Goal: Task Accomplishment & Management: Use online tool/utility

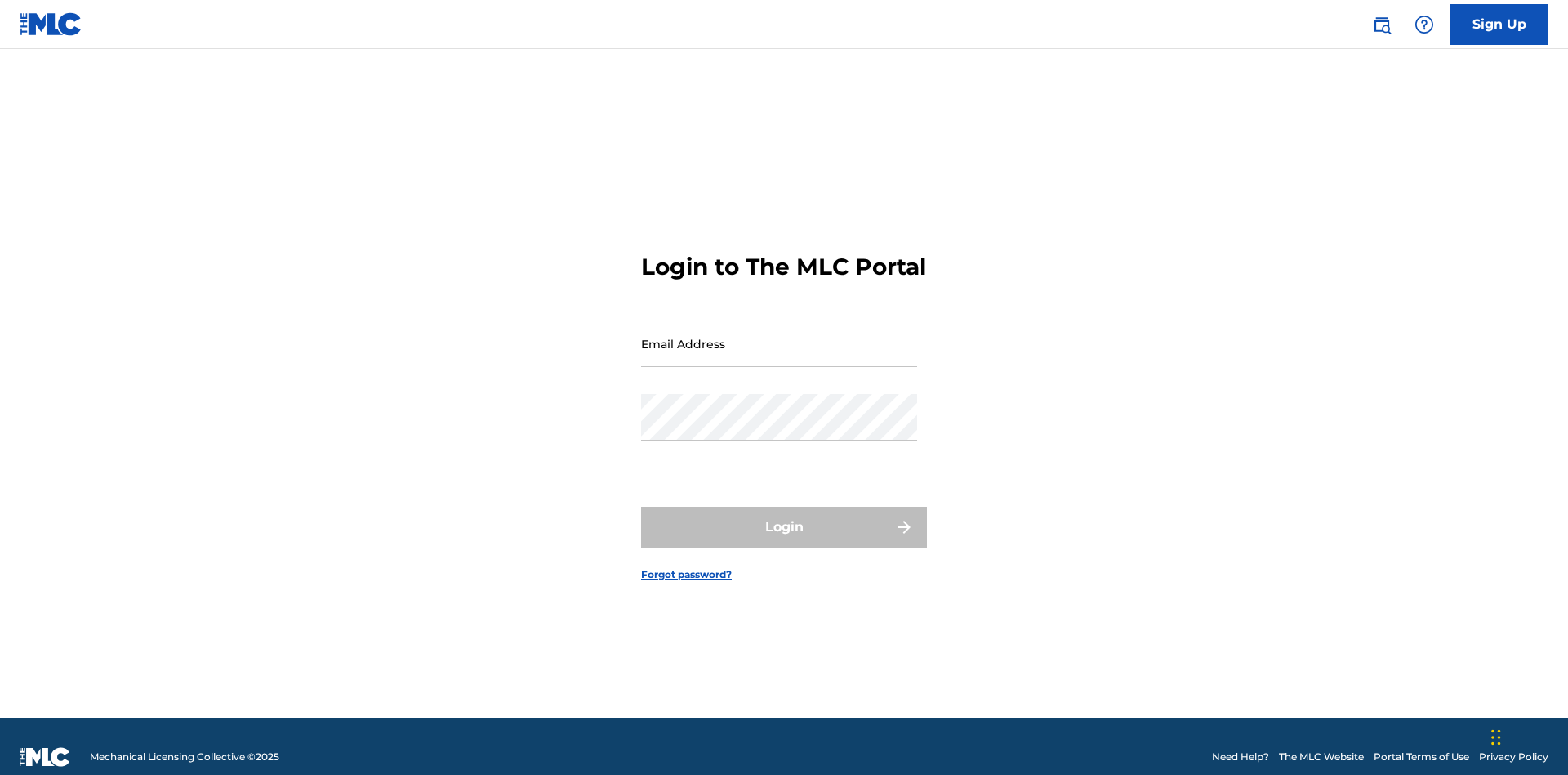
scroll to position [21, 0]
click at [779, 336] on input "Email Address" at bounding box center [779, 344] width 276 height 46
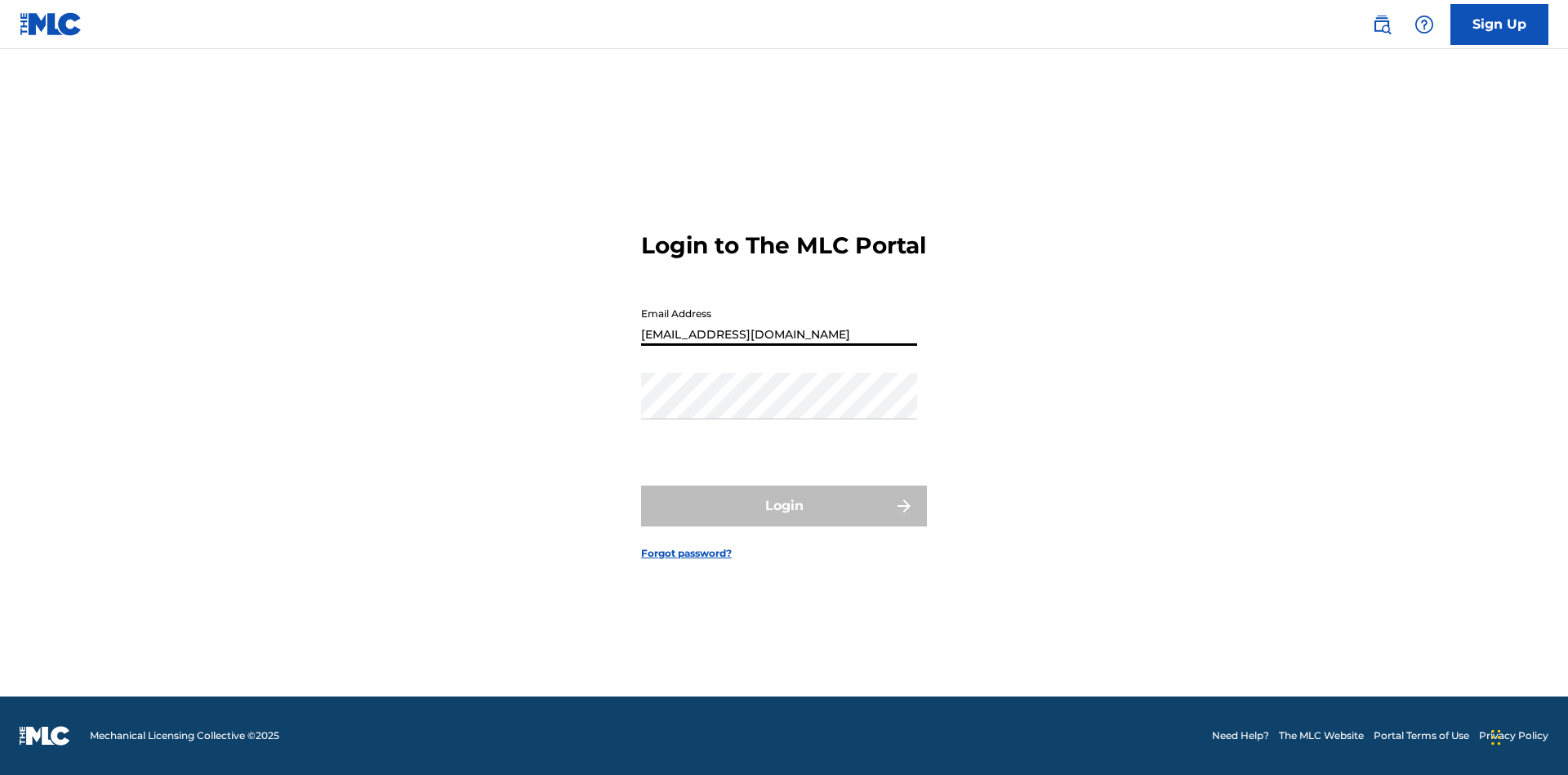
type input "[EMAIL_ADDRESS][DOMAIN_NAME]"
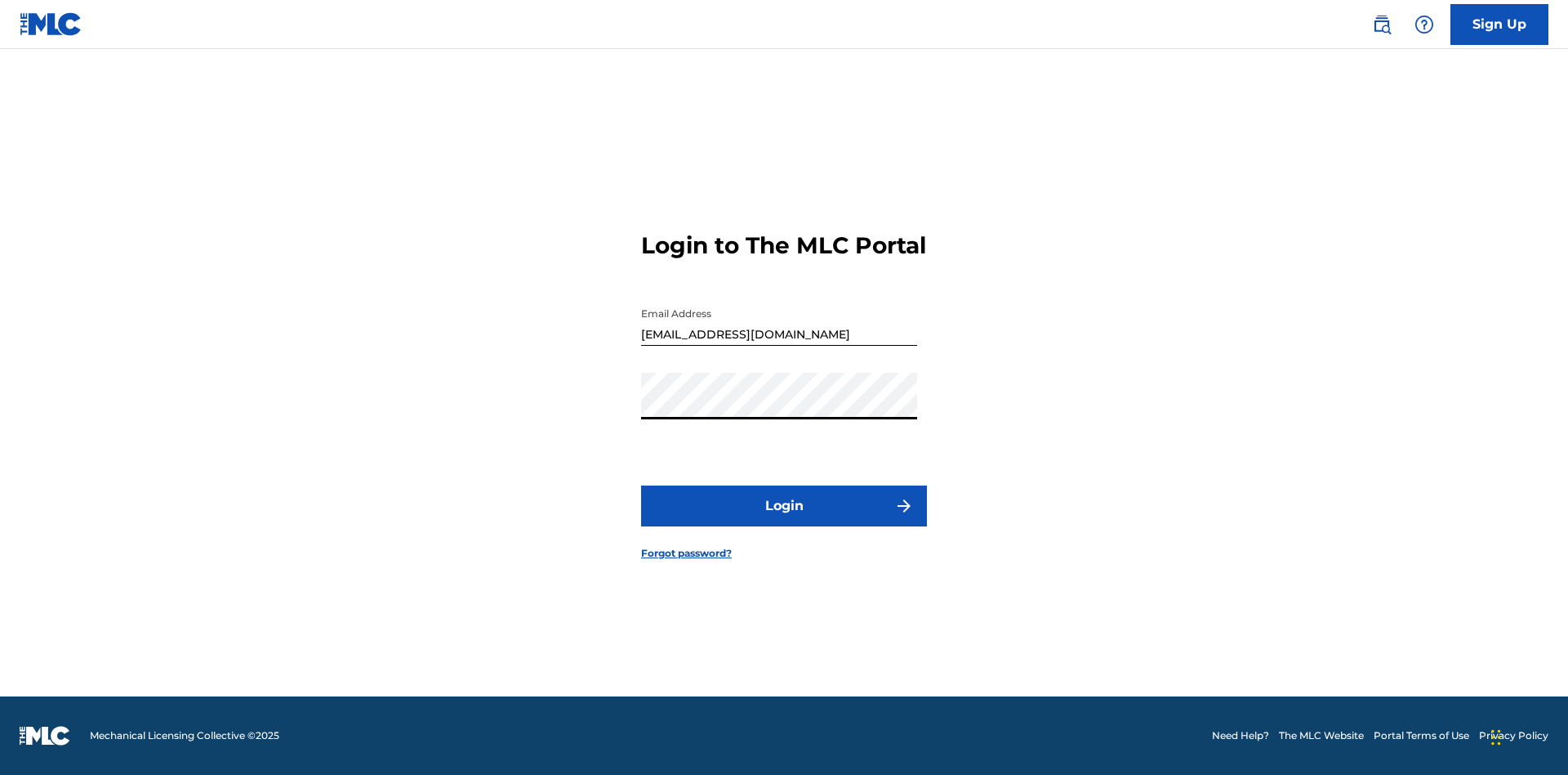
click at [784, 519] on button "Login" at bounding box center [784, 506] width 286 height 41
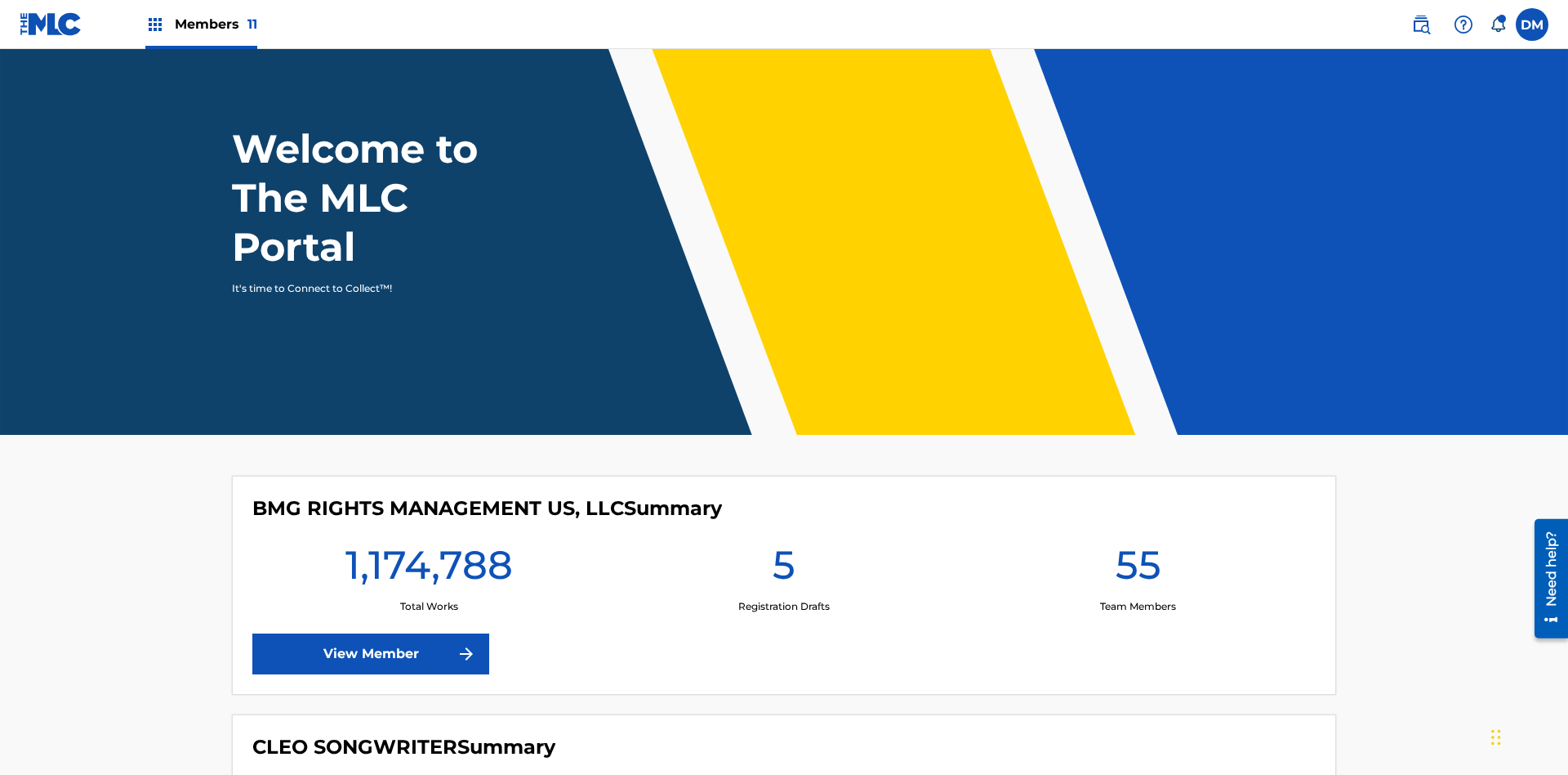
click at [201, 24] on span "Members 11" at bounding box center [216, 24] width 83 height 19
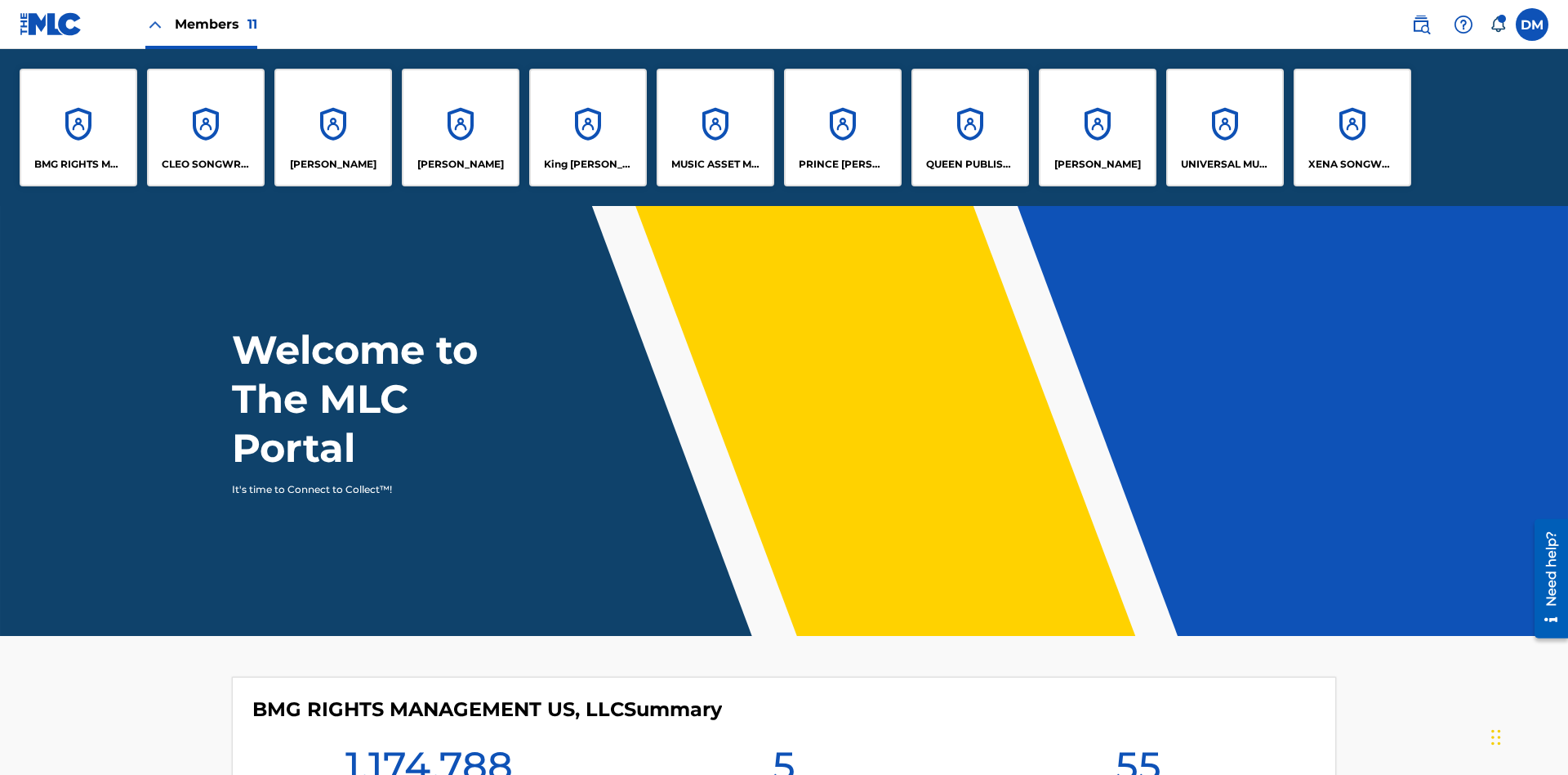
click at [78, 164] on p "BMG RIGHTS MANAGEMENT US, LLC" at bounding box center [79, 164] width 89 height 15
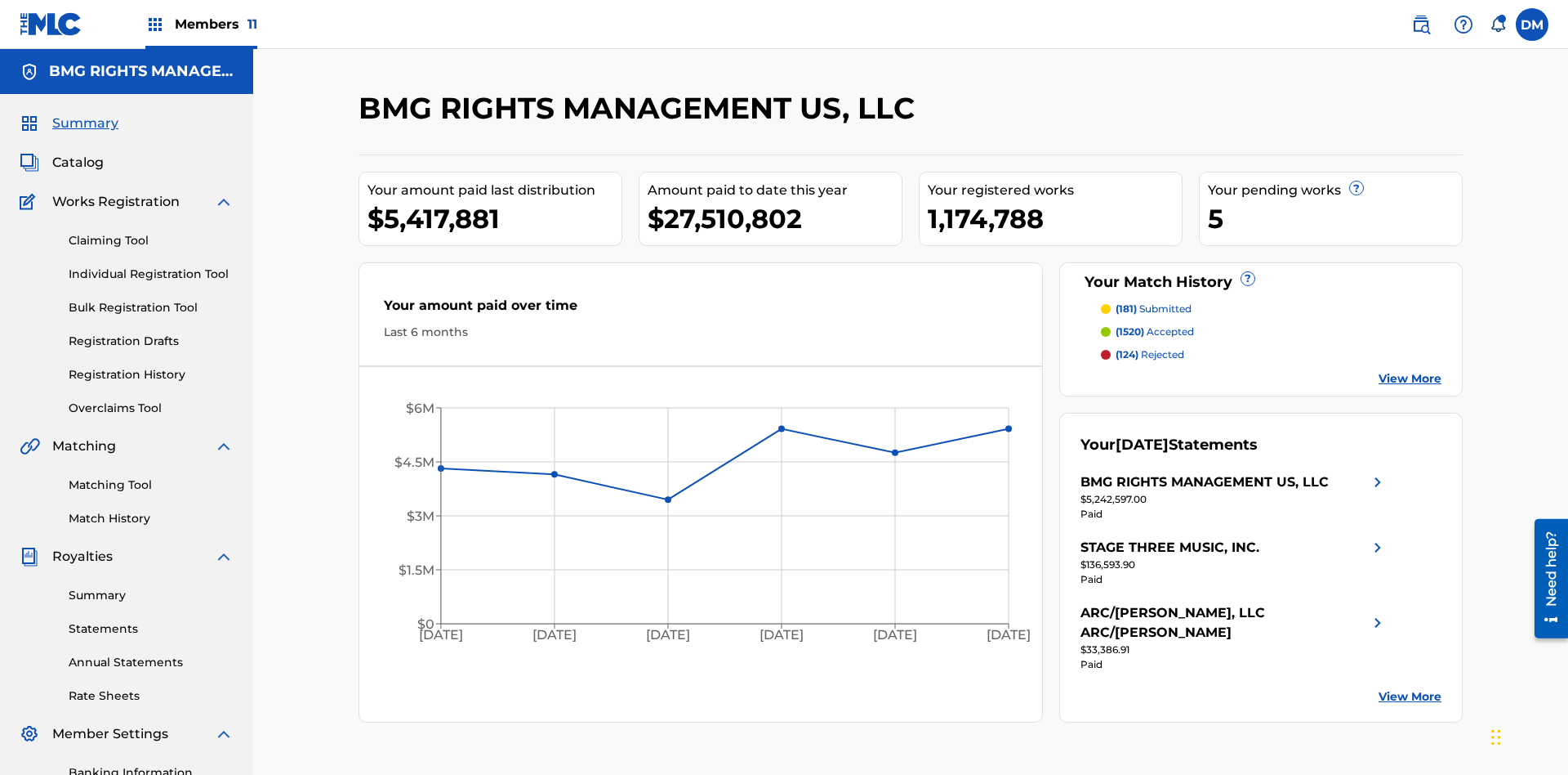
click at [151, 399] on link "Overclaims Tool" at bounding box center [151, 407] width 165 height 17
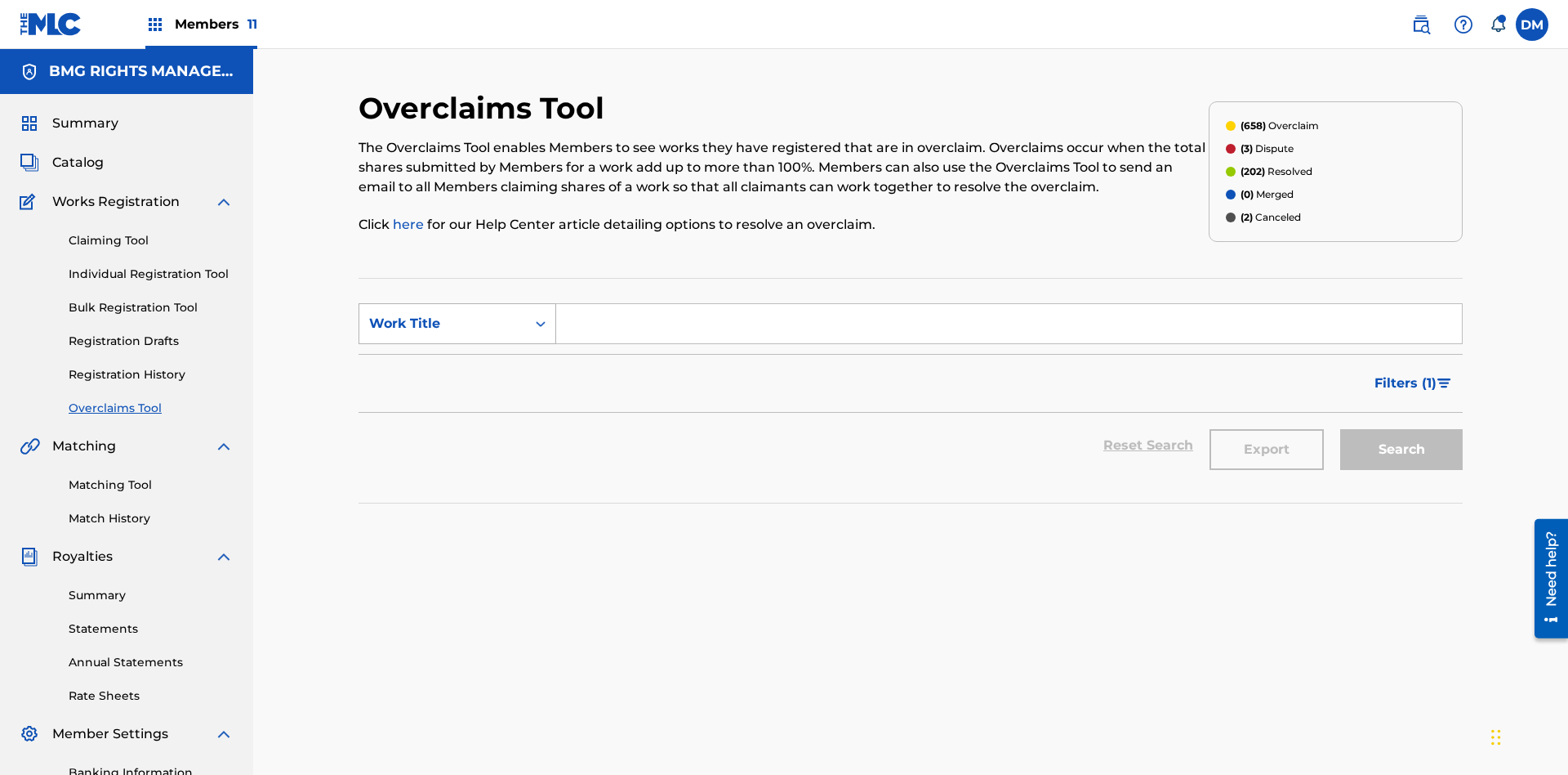
click at [443, 313] on div "Work Title" at bounding box center [443, 323] width 147 height 20
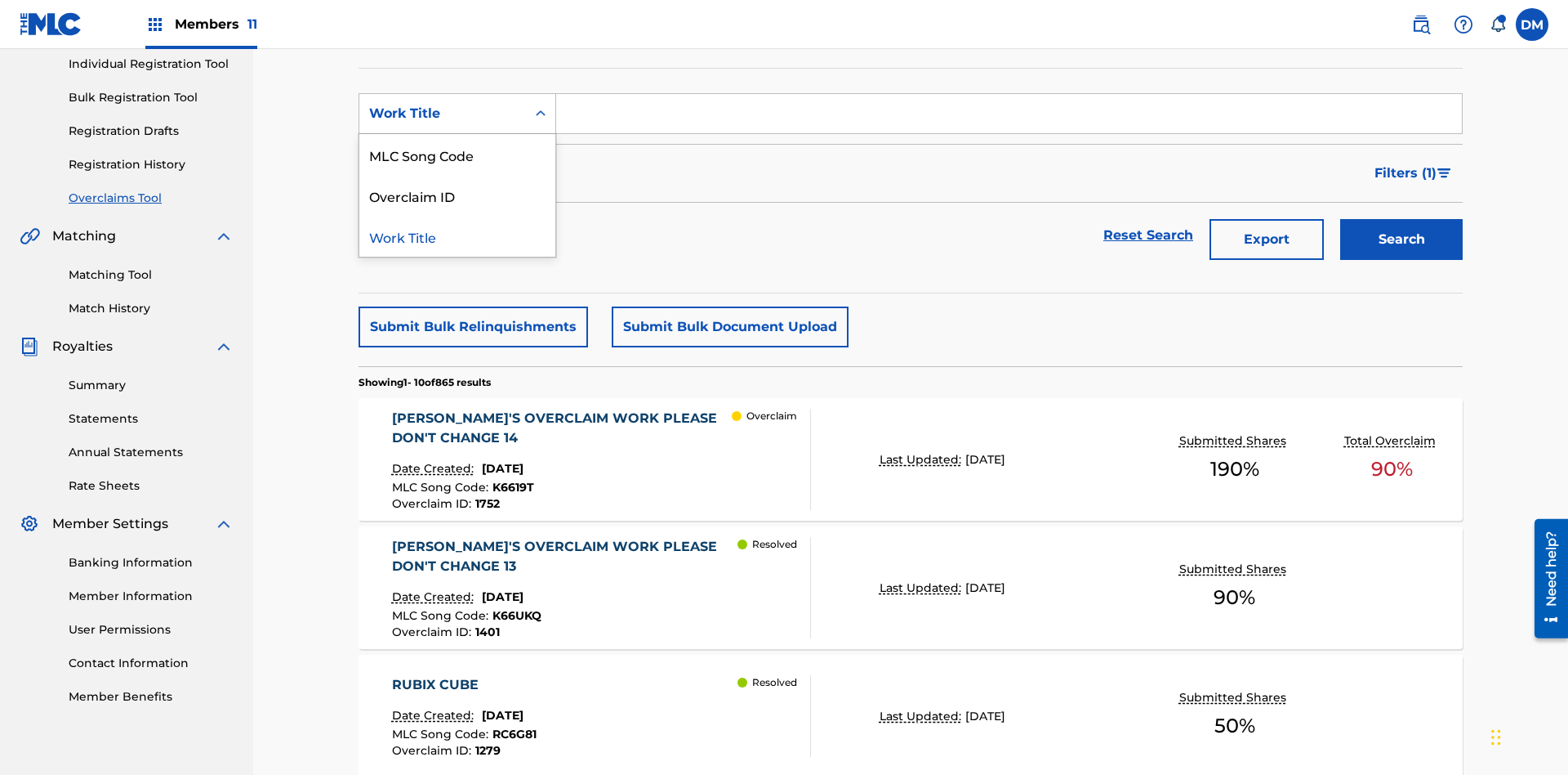
click at [457, 154] on div "MLC Song Code" at bounding box center [457, 154] width 196 height 41
click at [1009, 118] on input "Search Form" at bounding box center [1009, 114] width 906 height 39
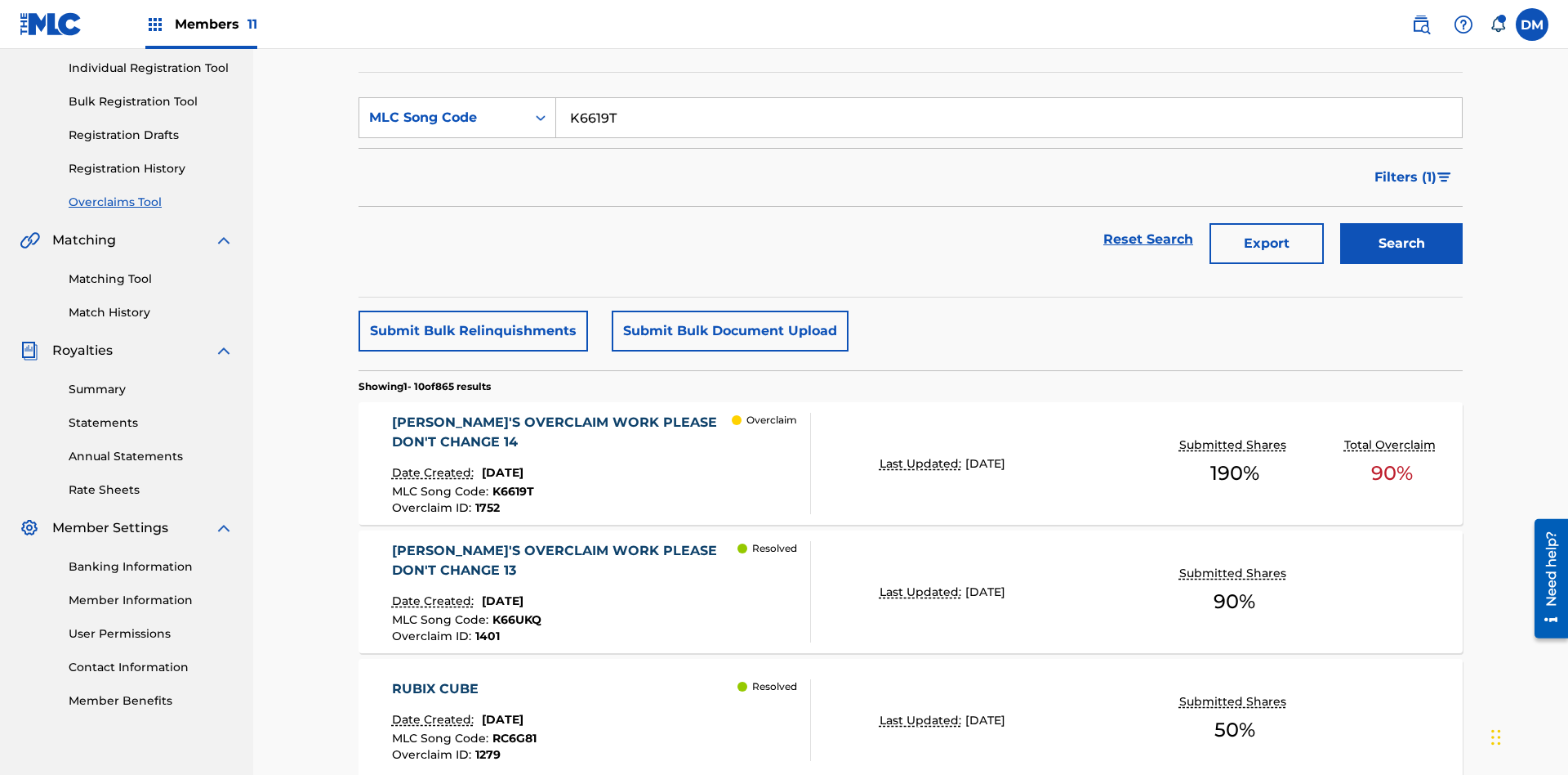
type input "K6619T"
click at [1402, 223] on button "Search" at bounding box center [1402, 243] width 122 height 41
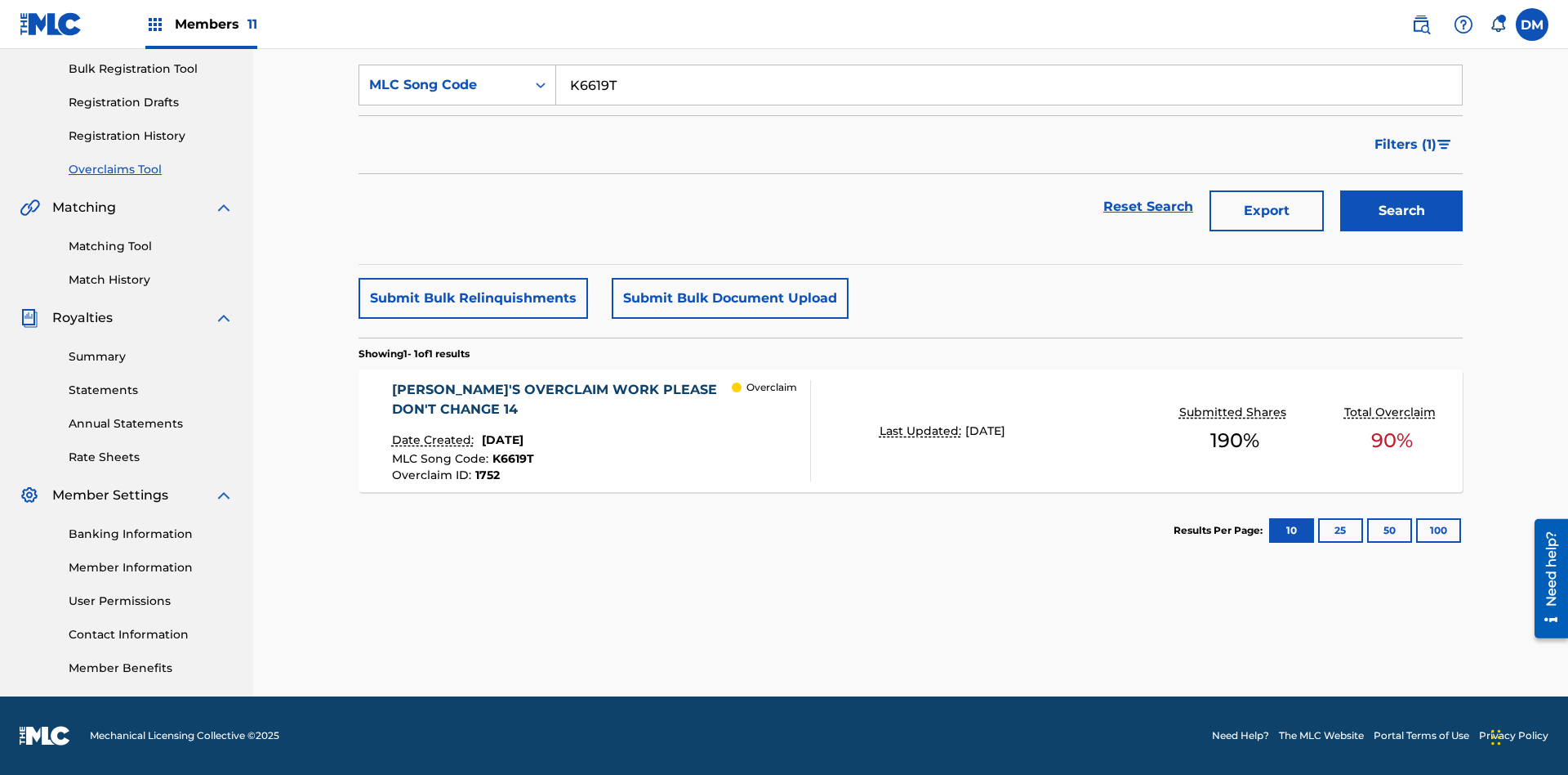
scroll to position [239, 0]
click at [486, 475] on span "1752" at bounding box center [488, 475] width 25 height 15
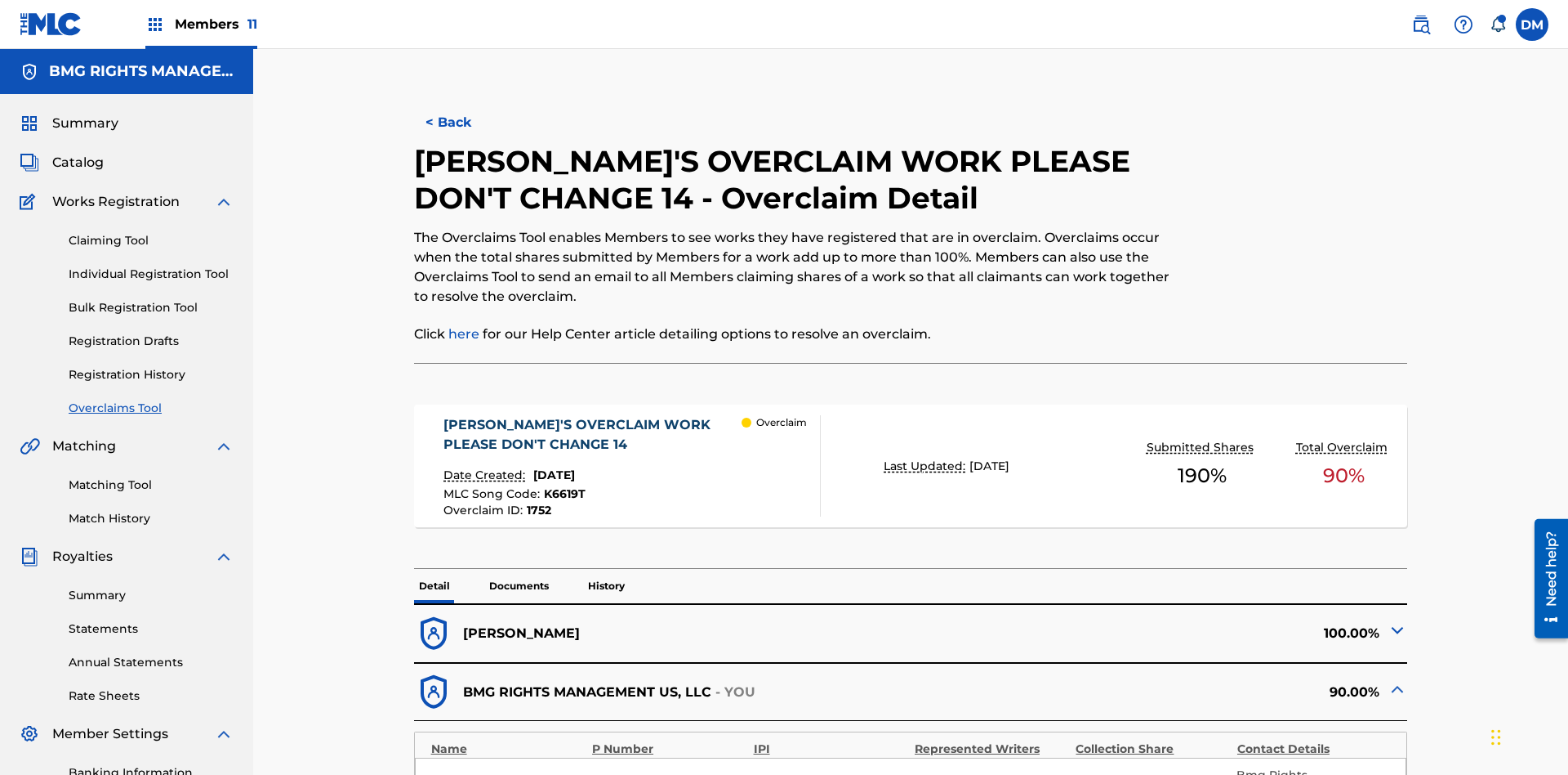
scroll to position [45, 0]
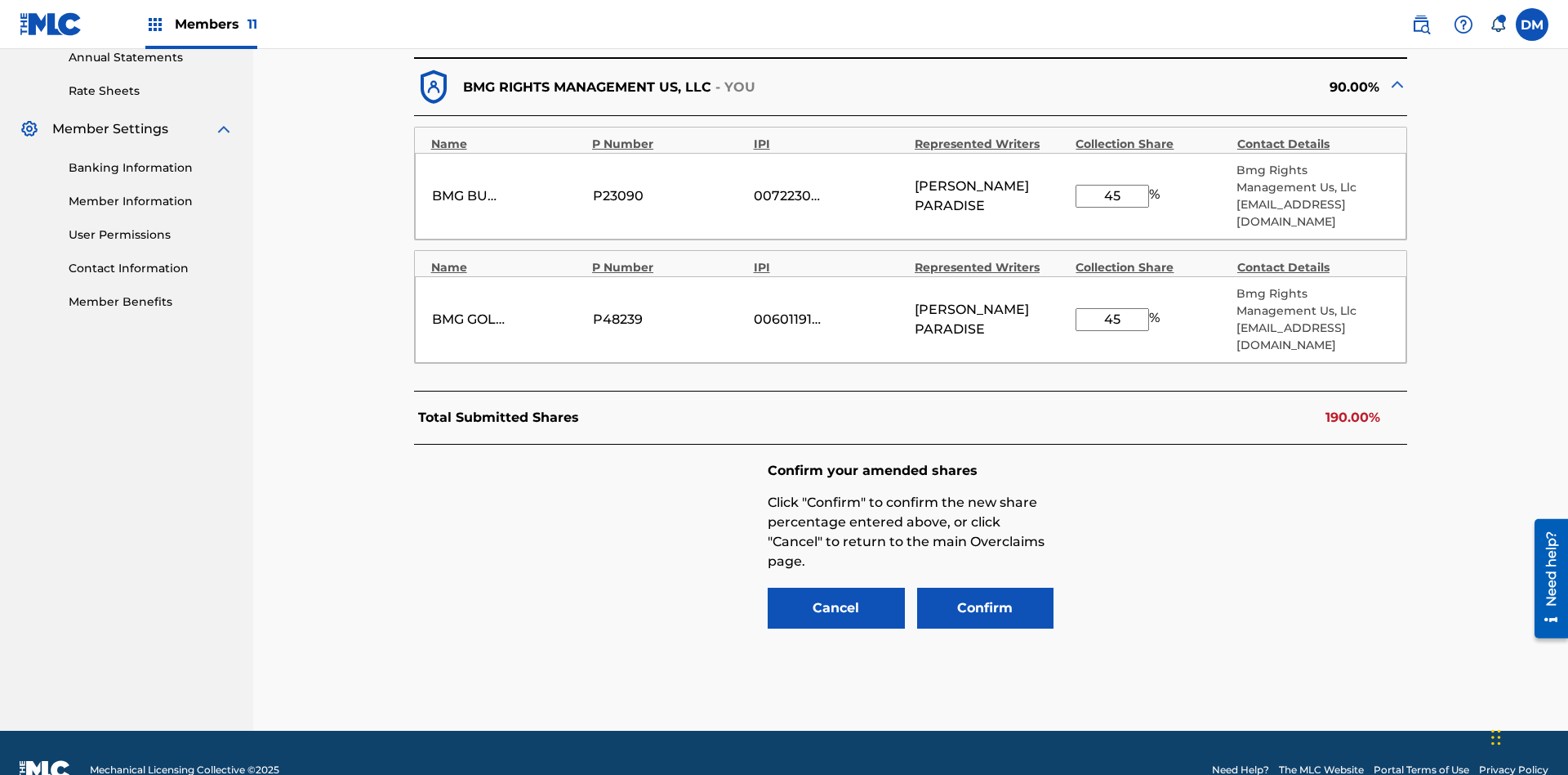
click at [1113, 187] on input "45" at bounding box center [1112, 196] width 74 height 23
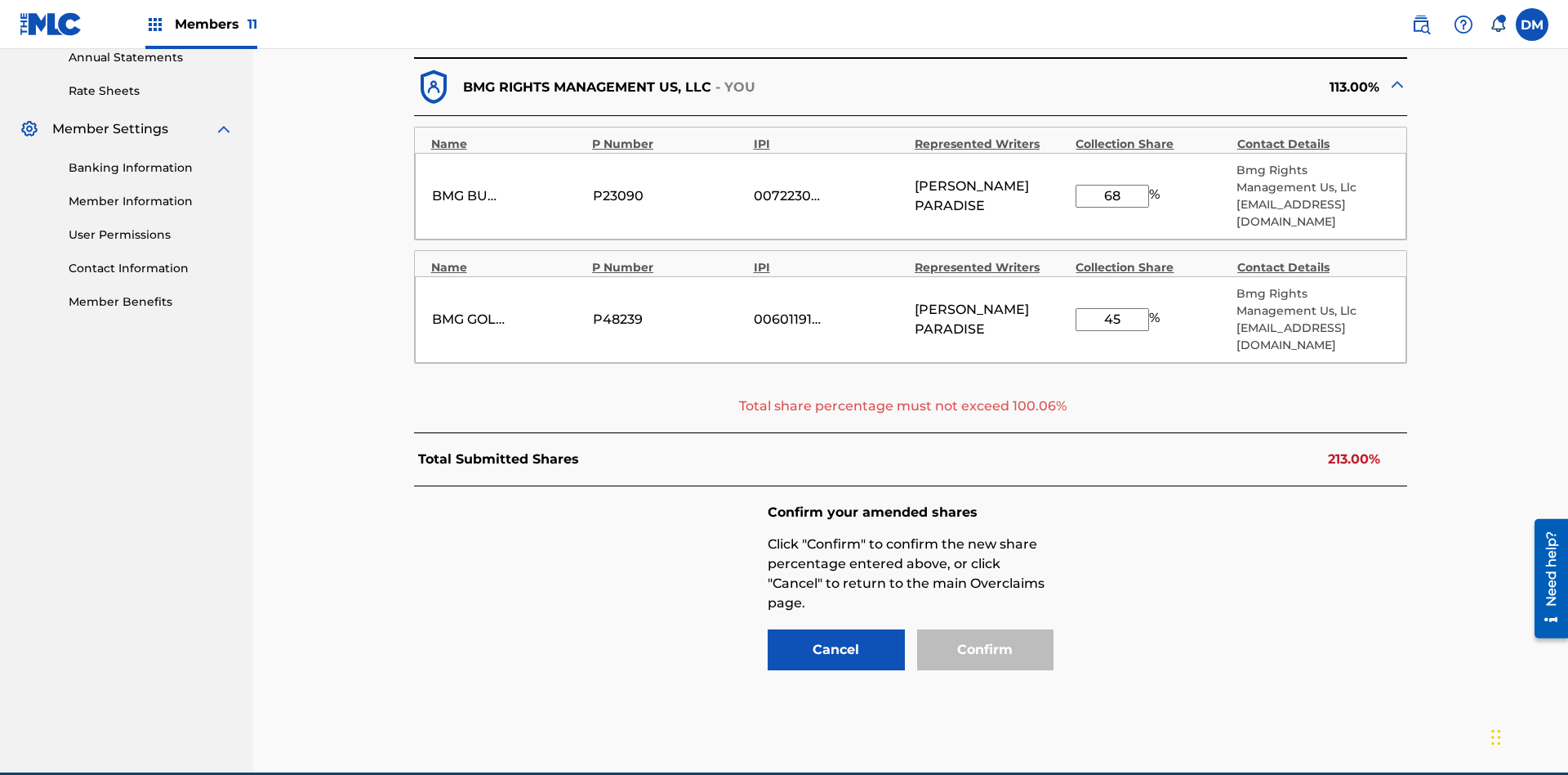
type input "68"
click at [1113, 308] on input "45" at bounding box center [1112, 320] width 74 height 23
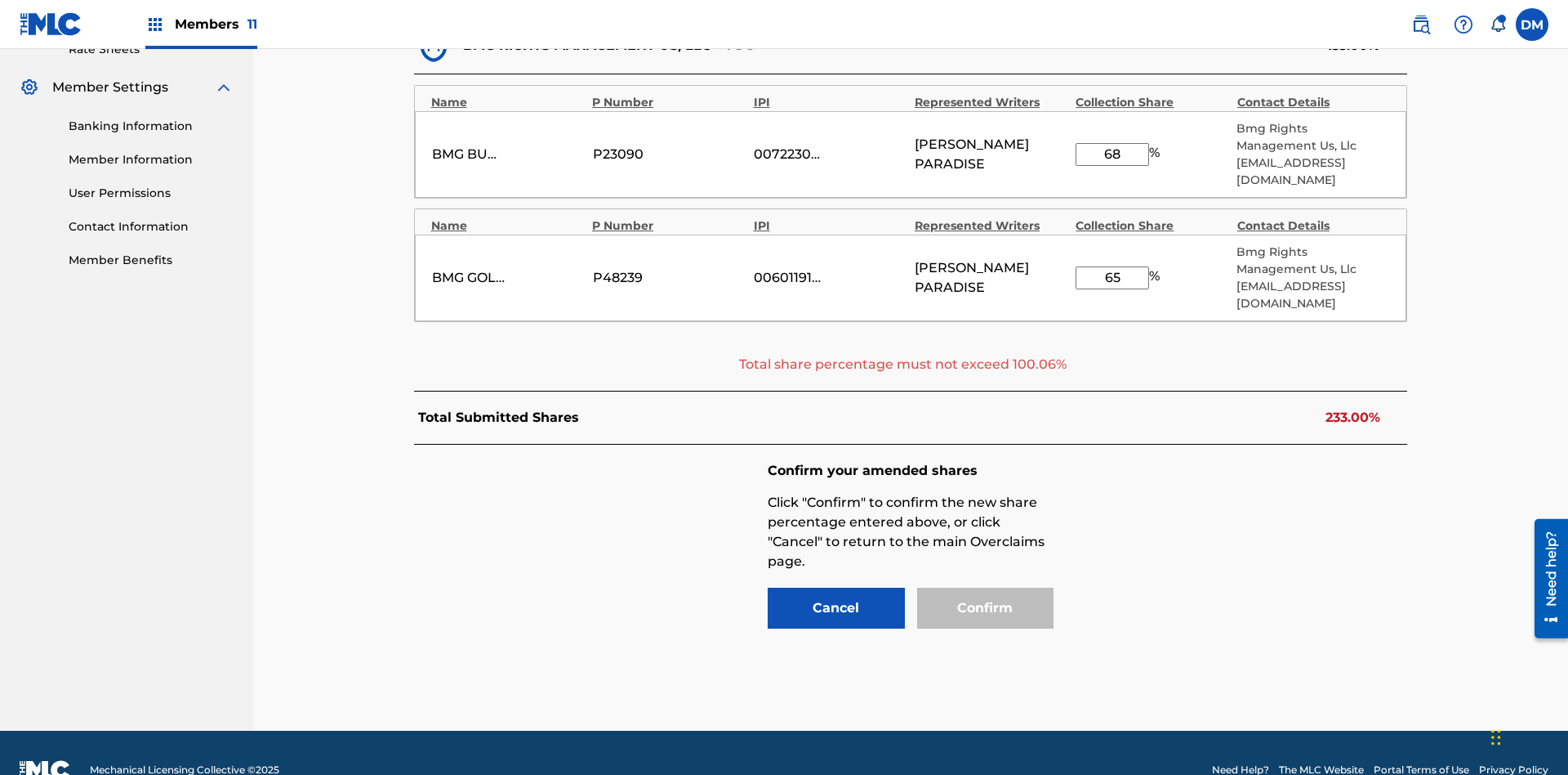
type input "65"
click at [1113, 146] on input "68" at bounding box center [1112, 154] width 74 height 23
type input "24"
click at [1113, 289] on input "65" at bounding box center [1112, 278] width 74 height 23
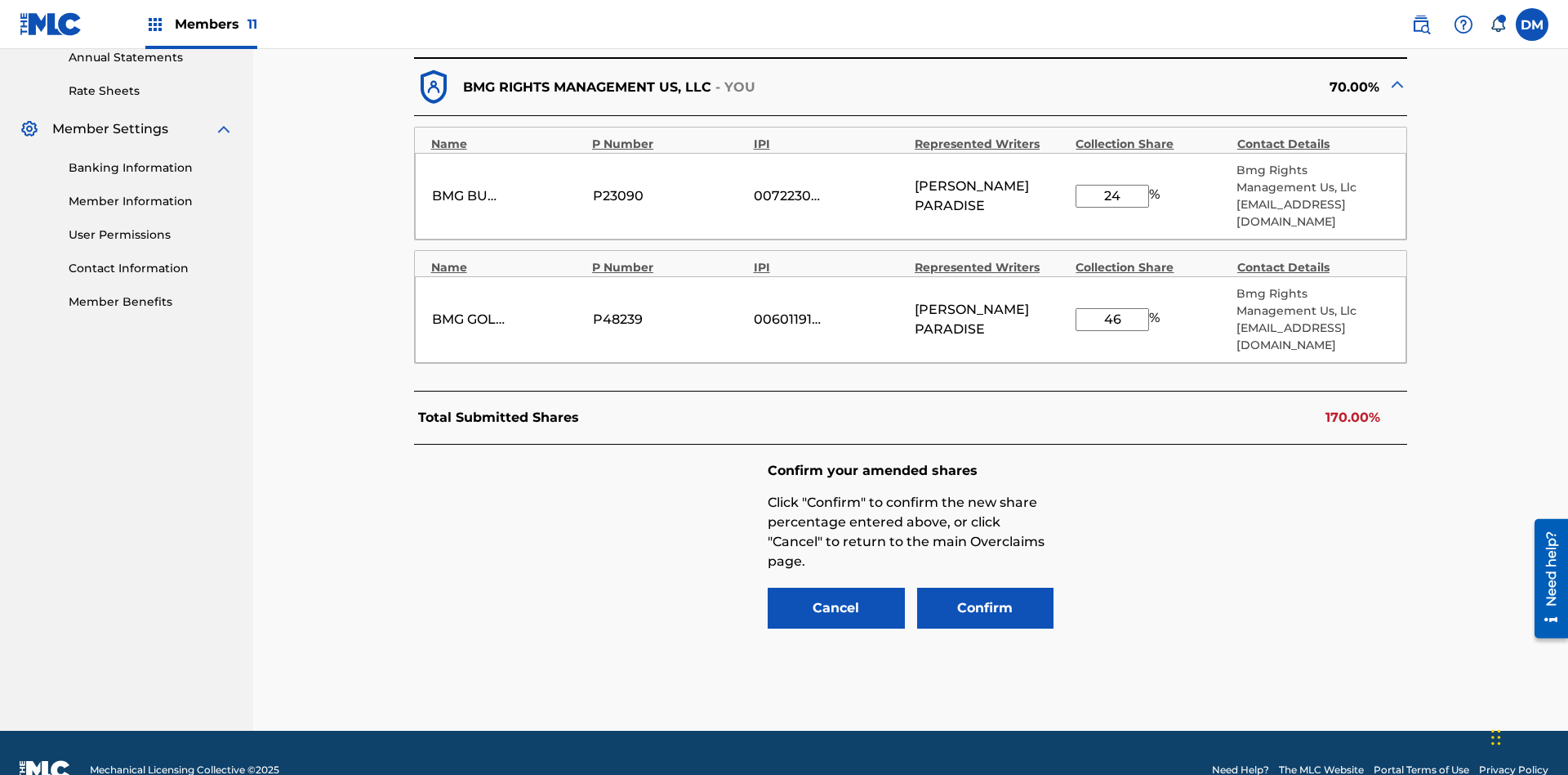
type input "46"
click at [985, 588] on button "Confirm" at bounding box center [986, 608] width 138 height 41
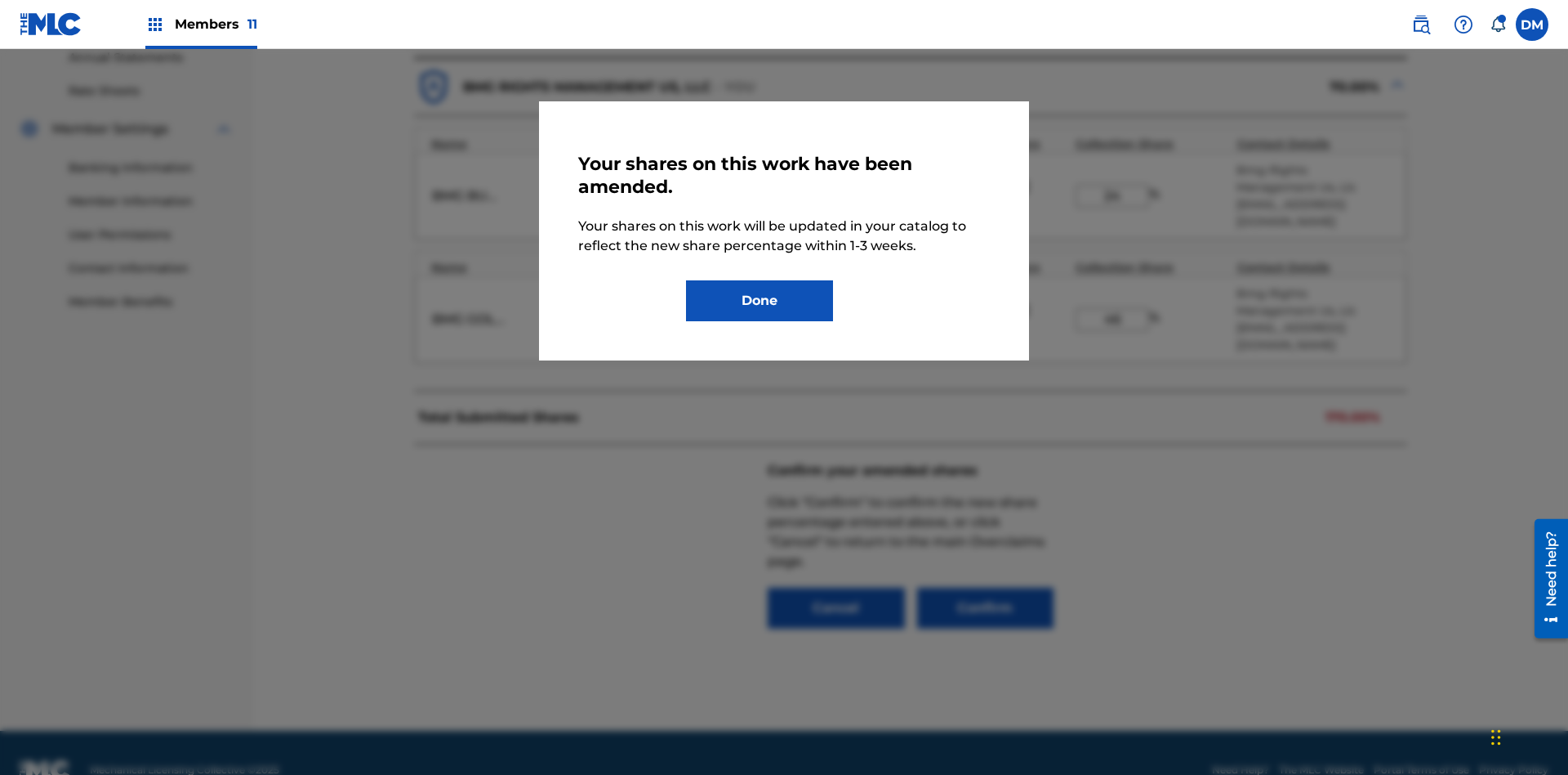
click at [760, 301] on button "Done" at bounding box center [760, 301] width 147 height 41
